Goal: Ask a question

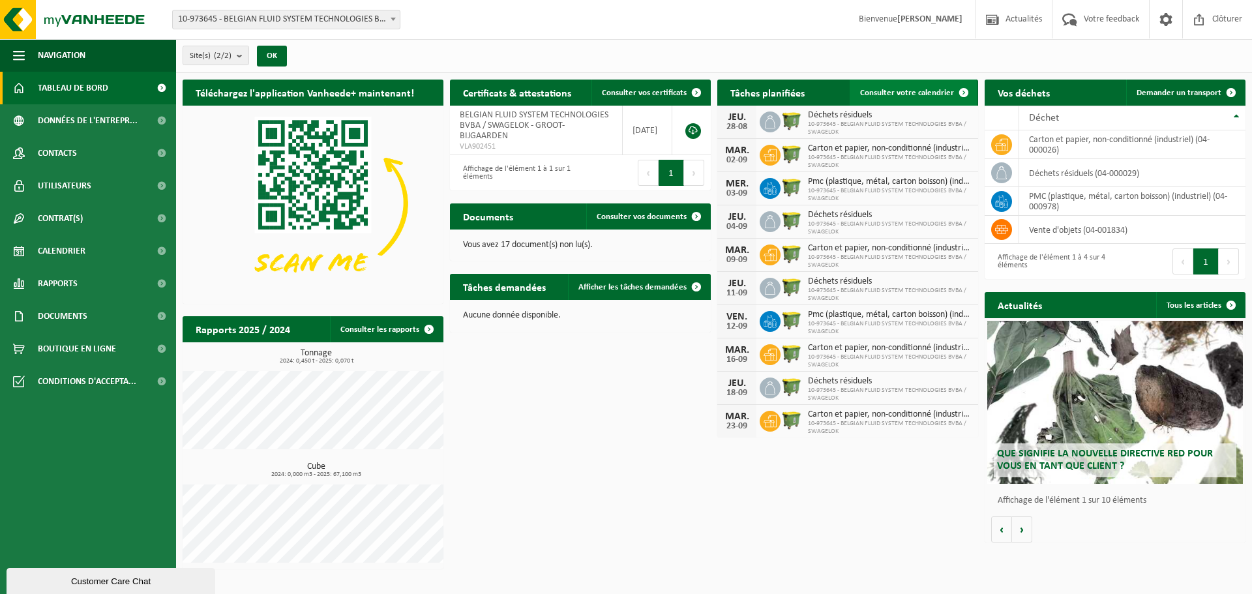
click at [919, 90] on span "Consulter votre calendrier" at bounding box center [907, 93] width 94 height 8
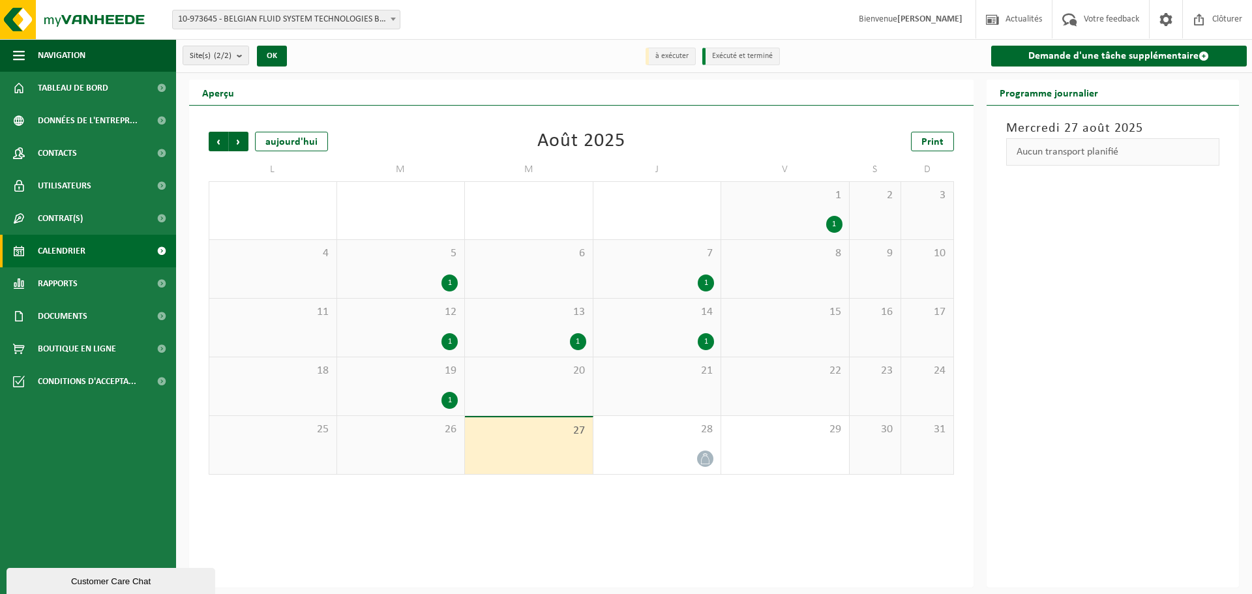
click at [511, 498] on div "Précédent Suivant aujourd'hui Août 2025 Print L M M J V S D 28 29 1 30 1 31 1 1…" at bounding box center [581, 347] width 784 height 482
click at [547, 513] on div "Précédent Suivant aujourd'hui Août 2025 Print L M M J V S D 28 29 1 30 1 31 1 1…" at bounding box center [581, 347] width 784 height 482
click at [236, 145] on span "Suivant" at bounding box center [239, 142] width 20 height 20
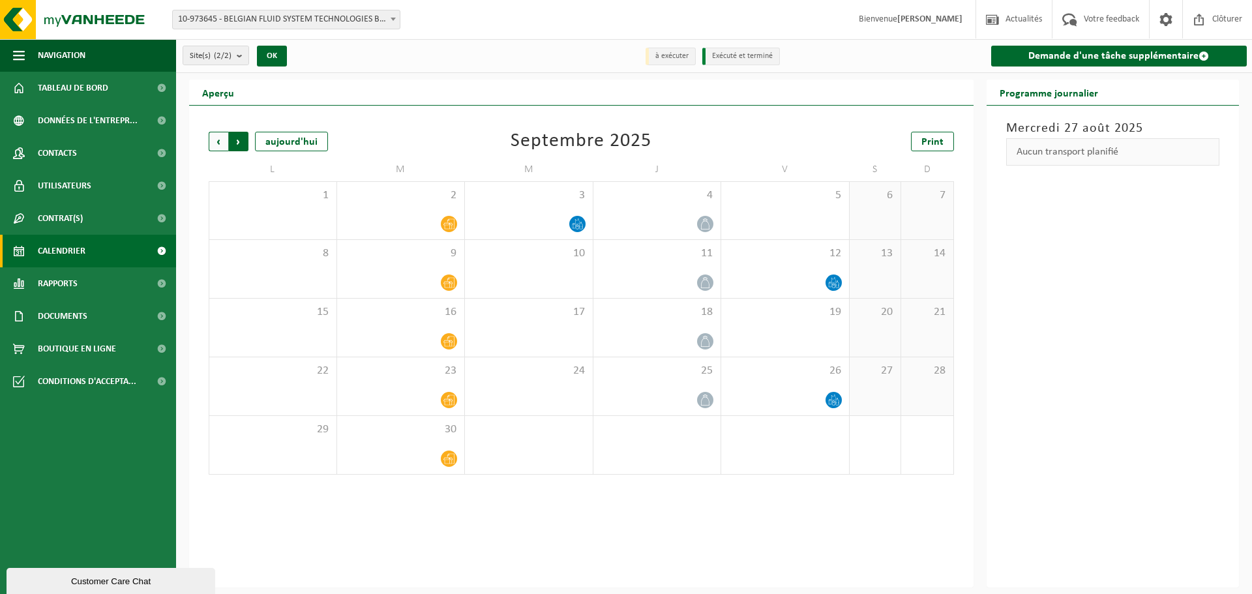
click at [216, 138] on span "Précédent" at bounding box center [219, 142] width 20 height 20
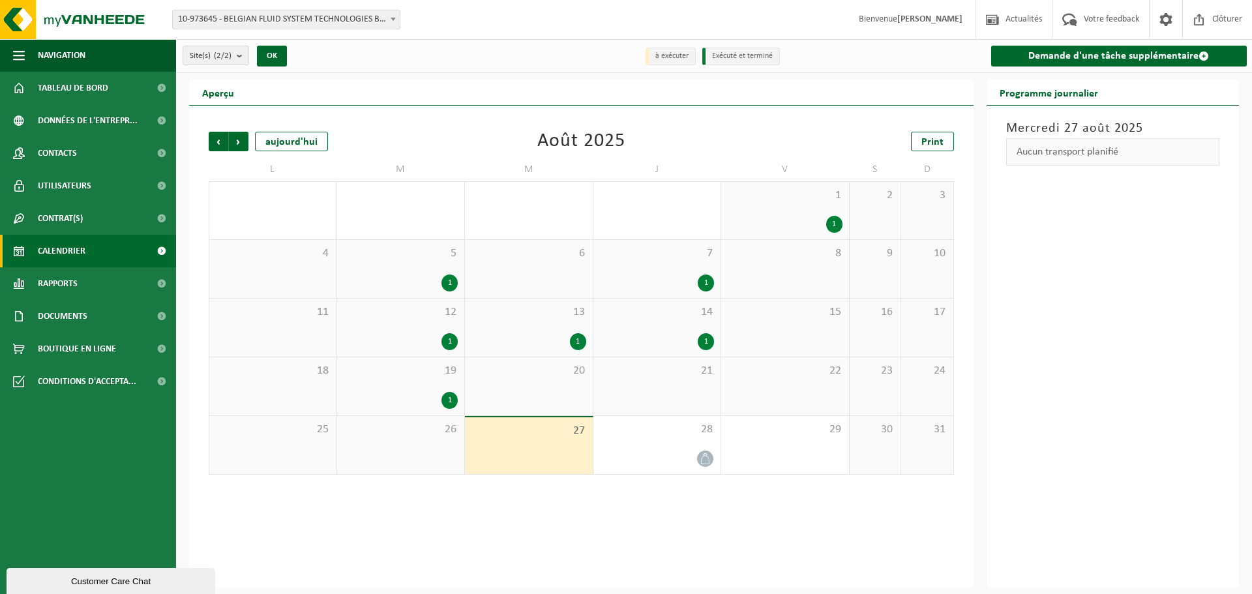
click at [627, 510] on div "Précédent Suivant aujourd'hui Août 2025 Print L M M J V S D 28 29 1 30 1 31 1 1…" at bounding box center [581, 347] width 784 height 482
click at [64, 586] on div "Customer Care Chat" at bounding box center [110, 581] width 189 height 10
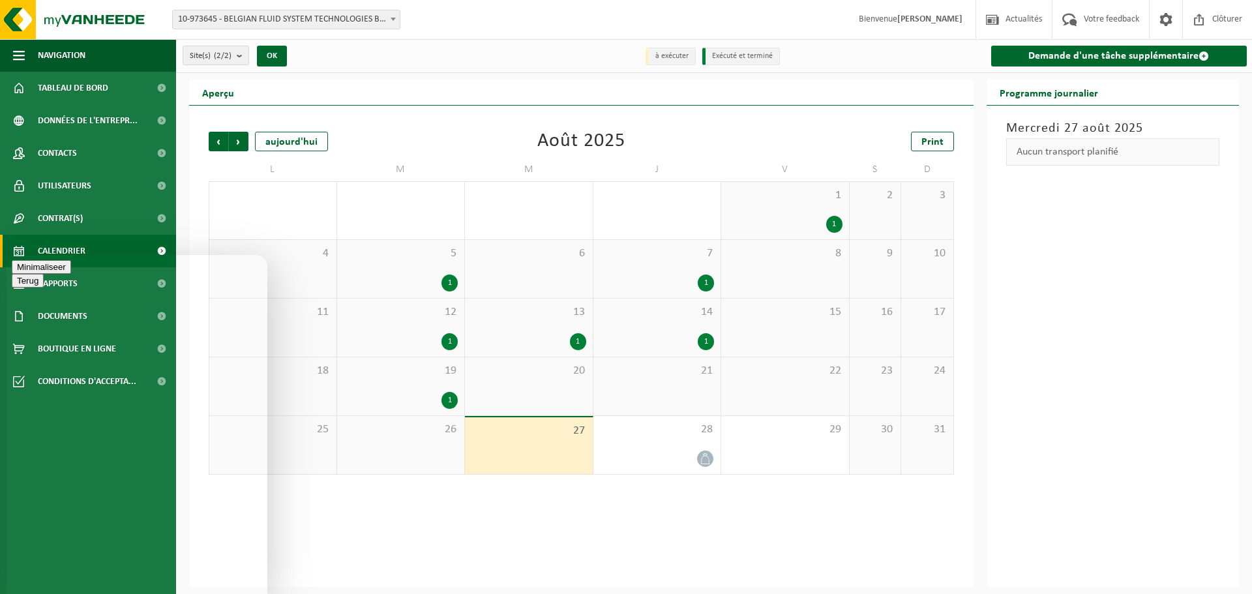
drag, startPoint x: 127, startPoint y: 550, endPoint x: 125, endPoint y: 558, distance: 8.1
click at [99, 366] on div "Nieuw gesprek We typically reply in a few minutes" at bounding box center [137, 383] width 250 height 34
click at [7, 255] on textarea at bounding box center [7, 255] width 0 height 0
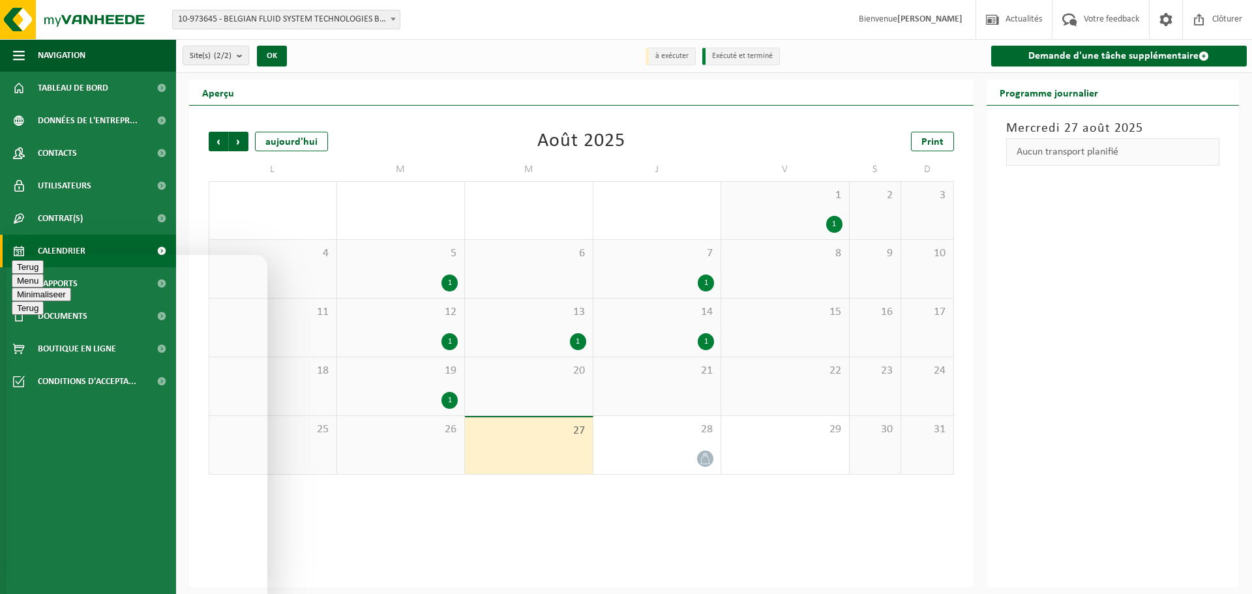
type textarea "Hello, there was no pick up at our company since 19/08"
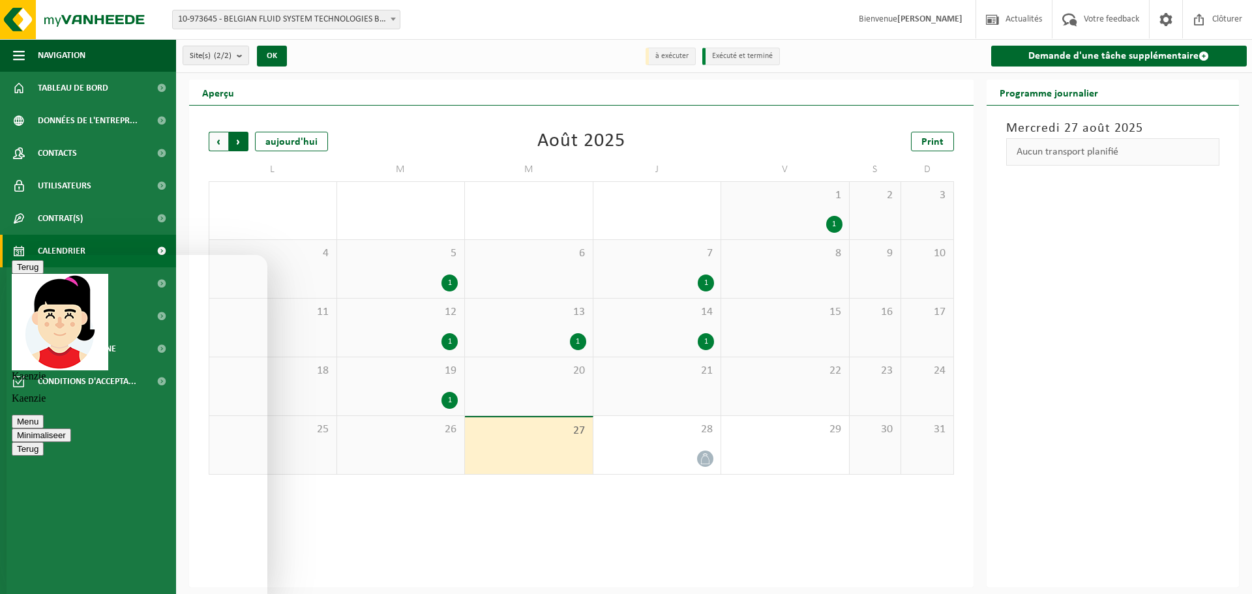
click at [216, 143] on span "Précédent" at bounding box center [219, 142] width 20 height 20
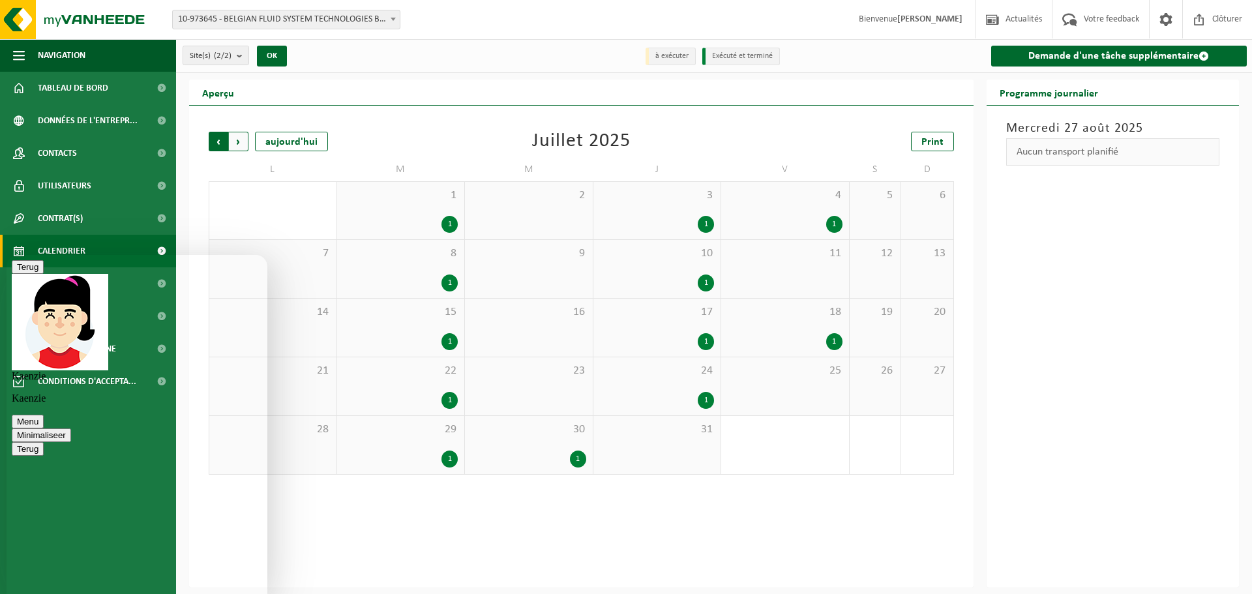
click at [238, 145] on span "Suivant" at bounding box center [239, 142] width 20 height 20
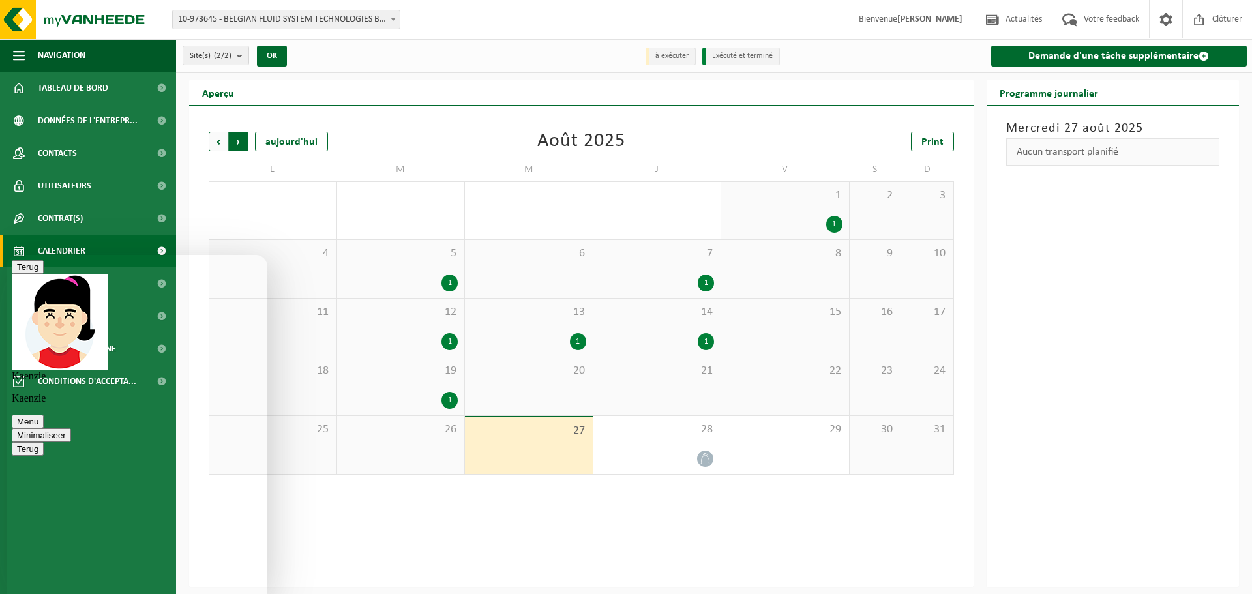
click at [210, 145] on span "Précédent" at bounding box center [219, 142] width 20 height 20
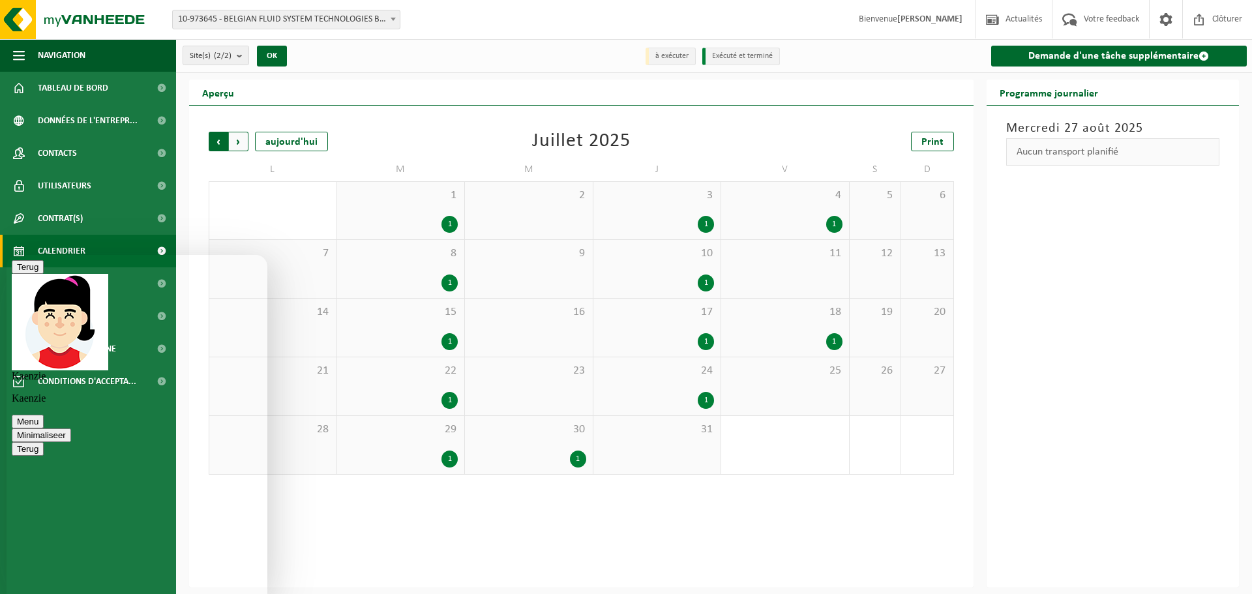
click at [238, 145] on span "Suivant" at bounding box center [239, 142] width 20 height 20
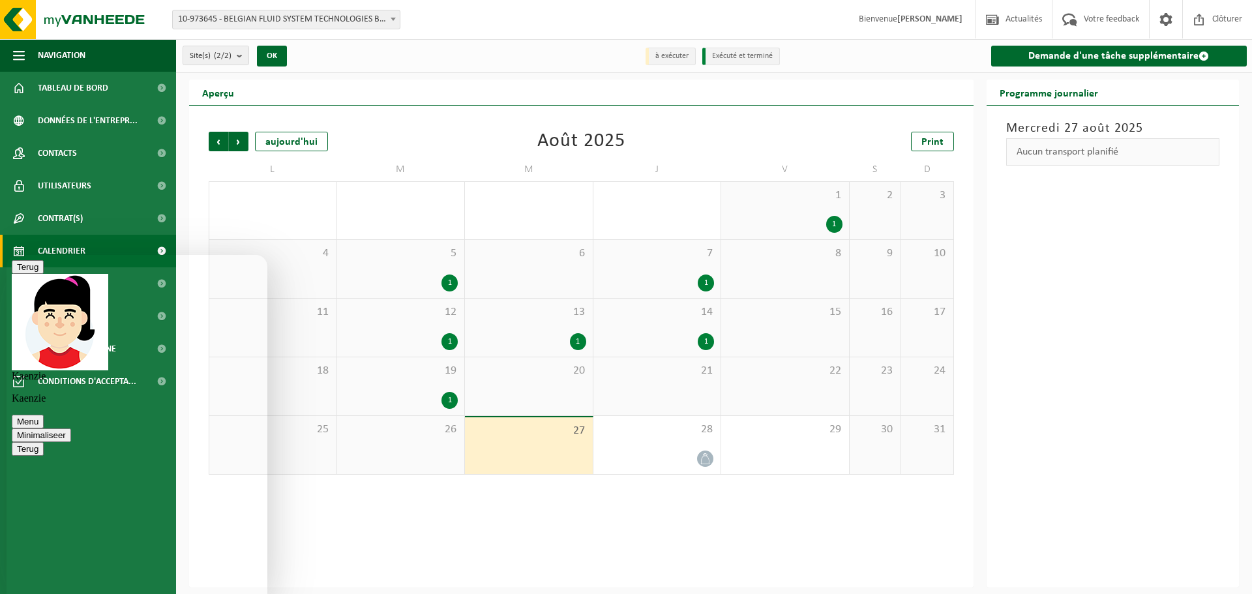
click at [238, 145] on span "Suivant" at bounding box center [239, 142] width 20 height 20
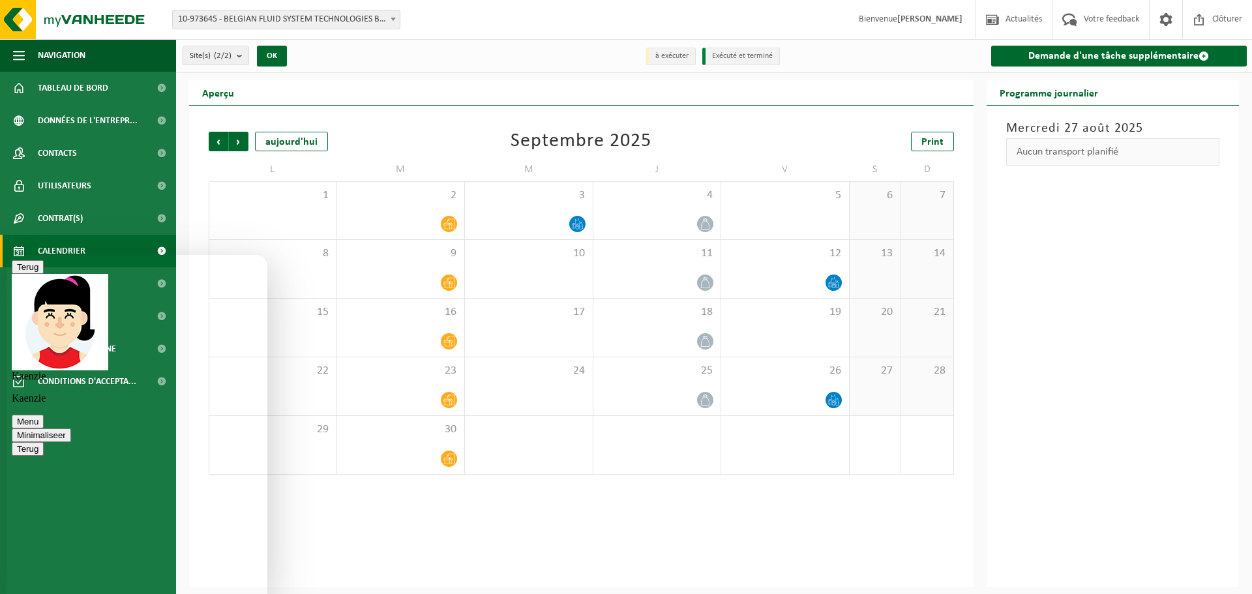
click at [690, 531] on div "Précédent Suivant aujourd'hui Septembre 2025 Print L M M J V S D 1 2 3 4 5 6 7 …" at bounding box center [581, 347] width 784 height 482
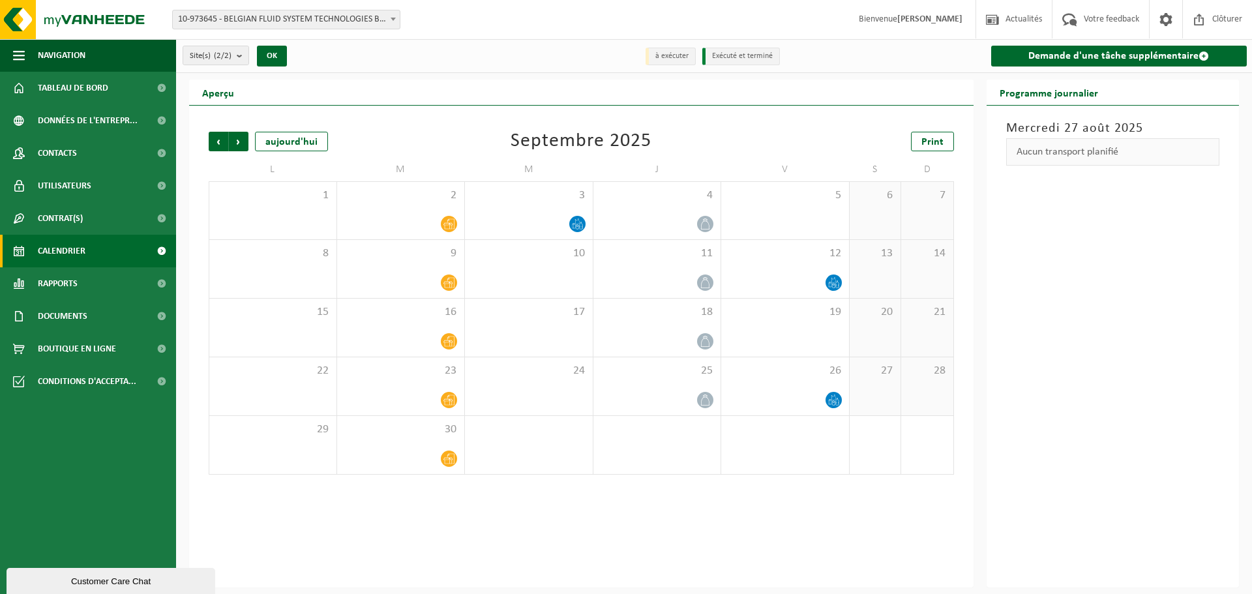
click at [130, 576] on div "Customer Care Chat" at bounding box center [110, 581] width 189 height 10
